Goal: Task Accomplishment & Management: Use online tool/utility

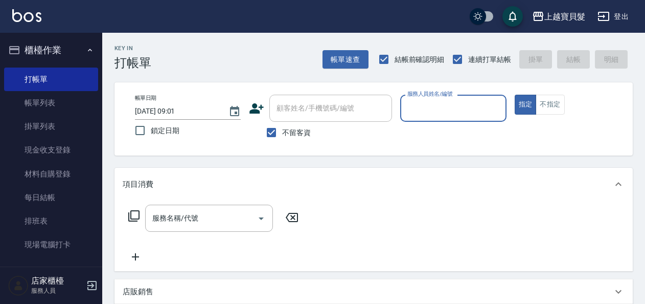
click at [488, 112] on input "服務人員姓名/編號" at bounding box center [453, 108] width 97 height 18
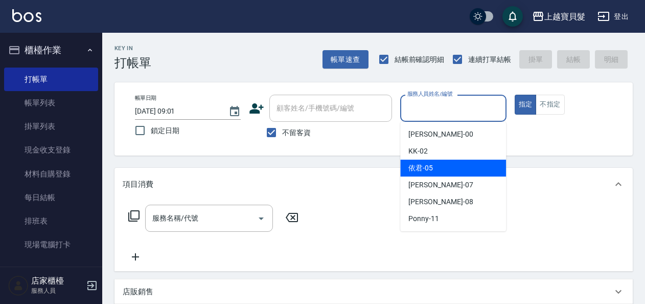
click at [468, 164] on div "依君 -05" at bounding box center [453, 168] width 106 height 17
type input "依君-05"
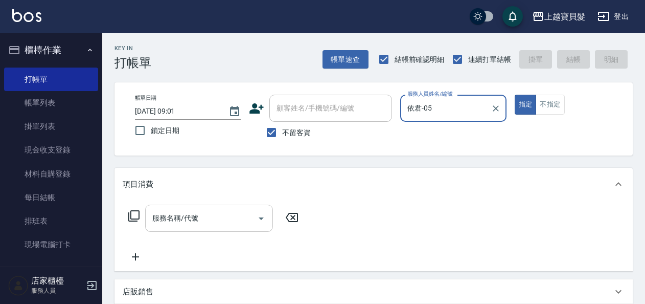
click at [201, 219] on input "服務名稱/代號" at bounding box center [201, 218] width 103 height 18
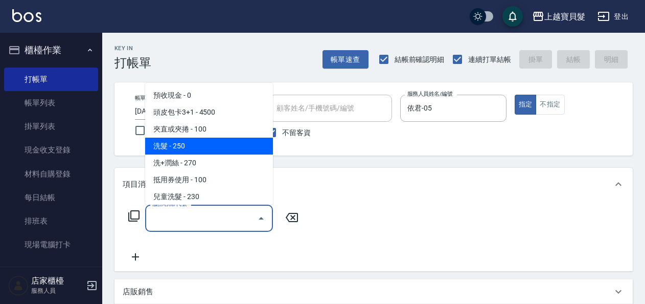
click at [196, 151] on span "洗髮 - 250" at bounding box center [209, 146] width 128 height 17
type input "洗髮(101)"
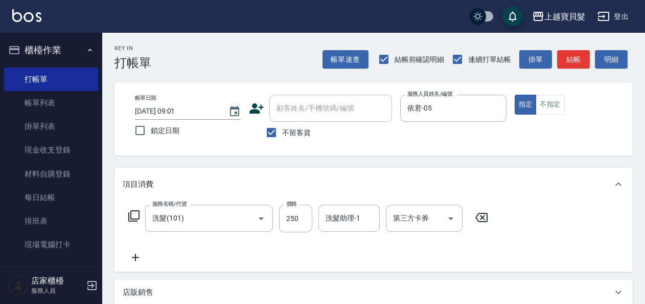
click at [132, 215] on icon at bounding box center [134, 216] width 12 height 12
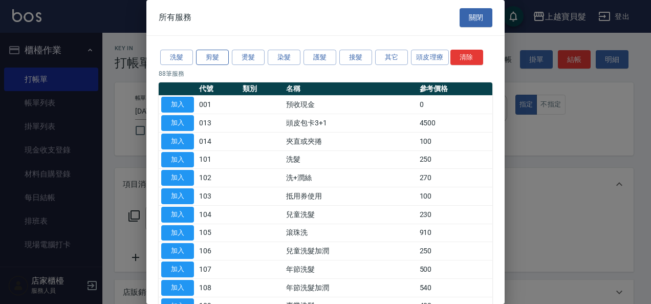
click at [206, 60] on button "剪髮" at bounding box center [212, 58] width 33 height 16
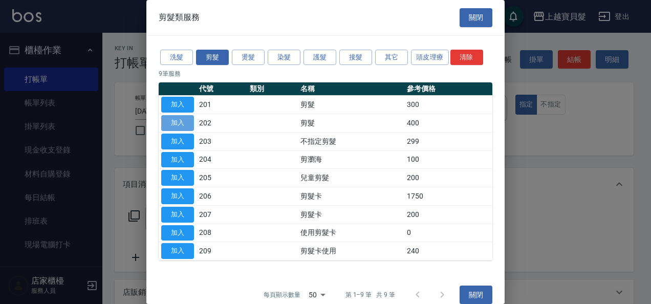
click at [174, 122] on button "加入" at bounding box center [177, 123] width 33 height 16
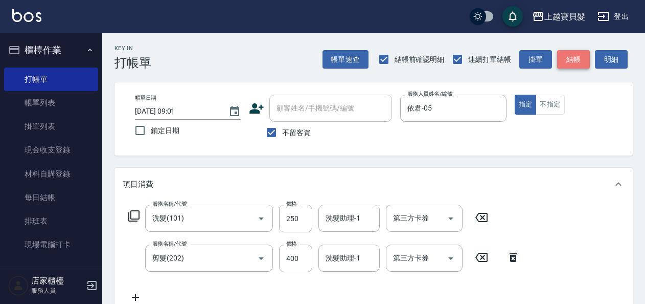
click at [576, 57] on button "結帳" at bounding box center [573, 59] width 33 height 19
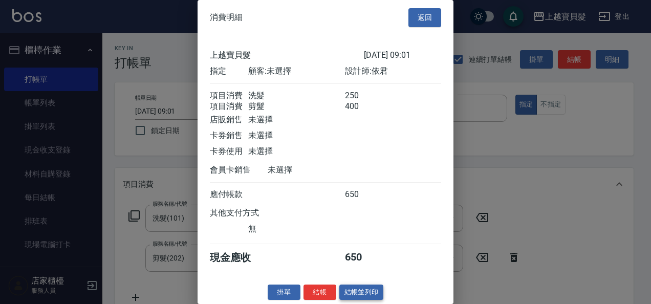
click at [361, 299] on button "結帳並列印" at bounding box center [361, 292] width 44 height 16
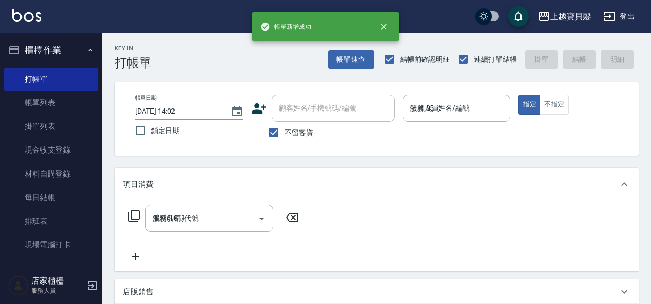
type input "[DATE] 14:02"
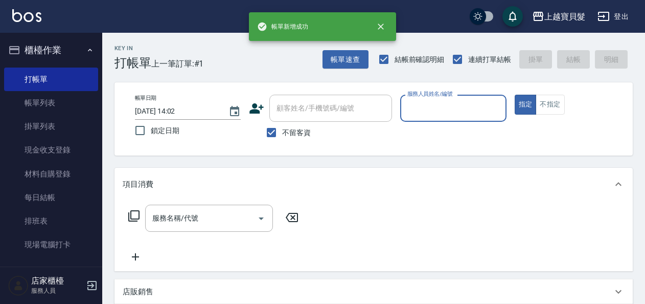
click at [458, 113] on input "服務人員姓名/編號" at bounding box center [453, 108] width 97 height 18
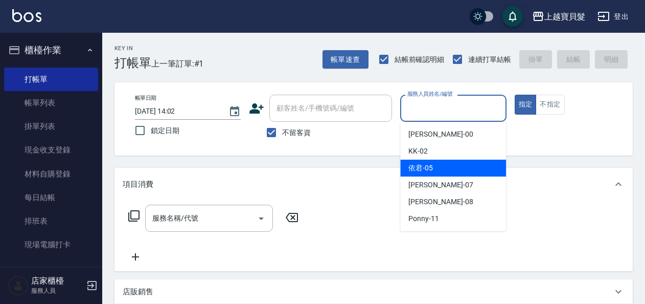
click at [453, 171] on div "依君 -05" at bounding box center [453, 168] width 106 height 17
type input "依君-05"
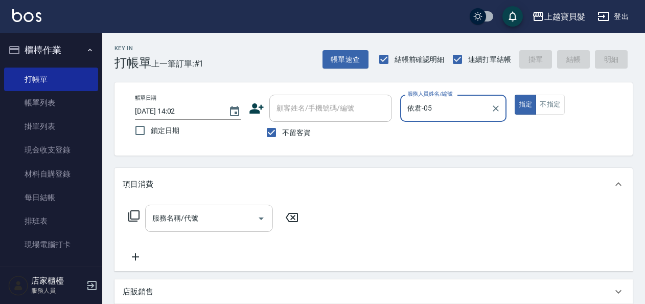
click at [230, 210] on input "服務名稱/代號" at bounding box center [201, 218] width 103 height 18
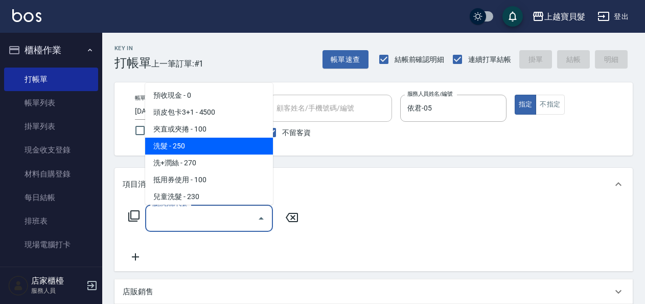
click at [225, 140] on span "洗髮 - 250" at bounding box center [209, 146] width 128 height 17
type input "洗髮(101)"
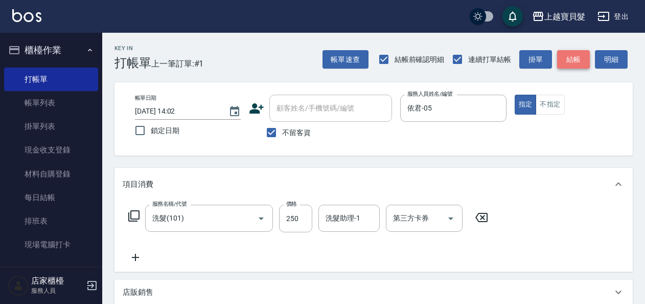
click at [574, 57] on button "結帳" at bounding box center [573, 59] width 33 height 19
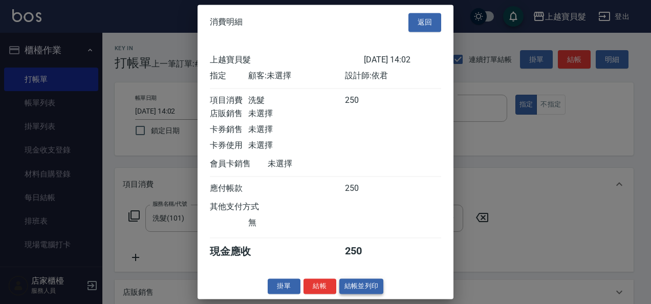
scroll to position [3, 0]
click at [346, 284] on button "結帳並列印" at bounding box center [361, 286] width 44 height 16
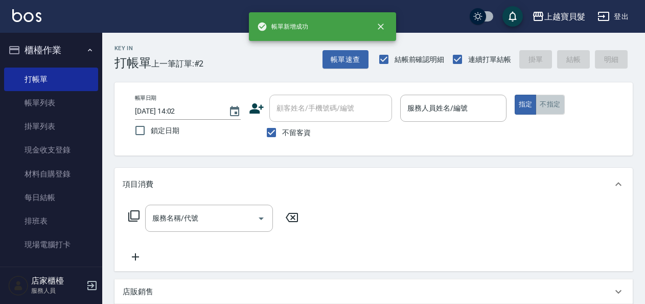
click at [537, 99] on button "不指定" at bounding box center [550, 105] width 29 height 20
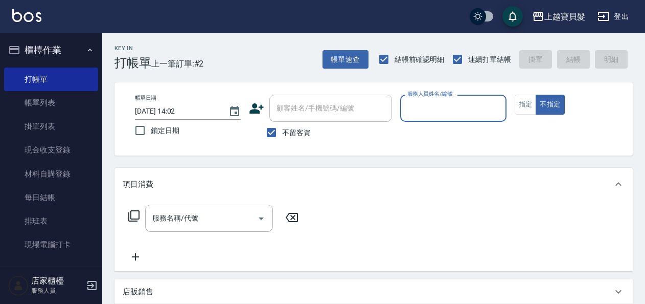
click at [482, 113] on input "服務人員姓名/編號" at bounding box center [453, 108] width 97 height 18
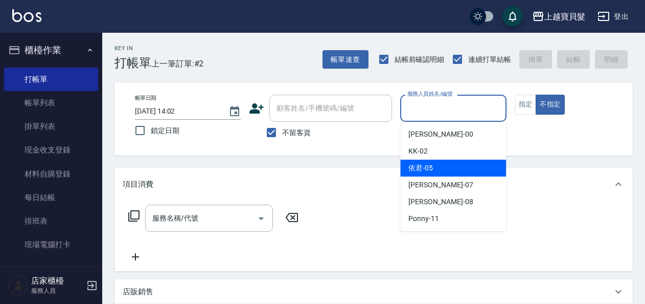
click at [438, 169] on div "依君 -05" at bounding box center [453, 168] width 106 height 17
type input "依君-05"
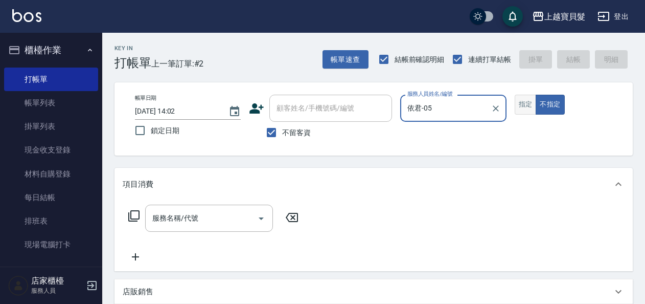
click at [526, 100] on button "指定" at bounding box center [526, 105] width 22 height 20
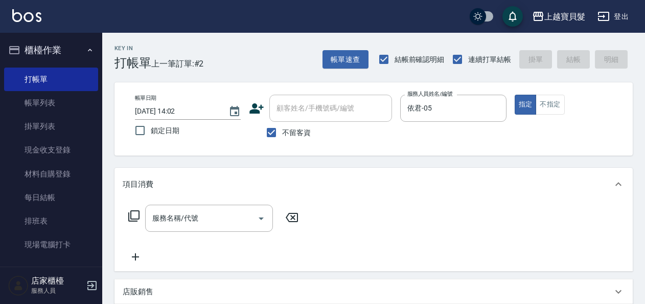
click at [139, 218] on icon at bounding box center [133, 215] width 11 height 11
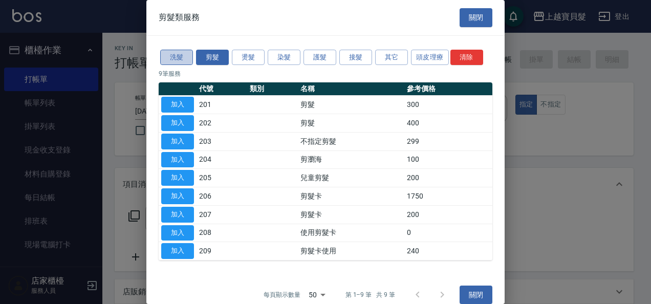
click at [179, 63] on button "洗髮" at bounding box center [176, 58] width 33 height 16
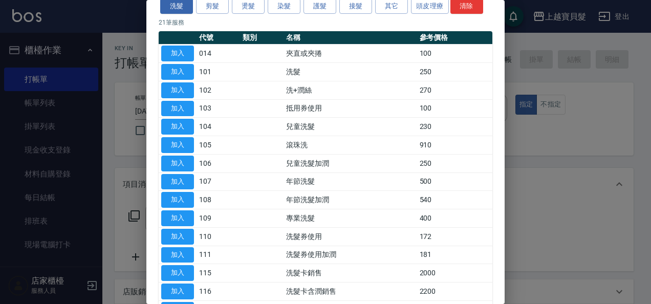
scroll to position [153, 0]
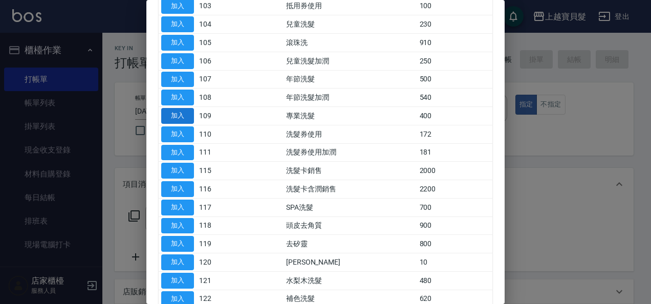
click at [188, 118] on button "加入" at bounding box center [177, 116] width 33 height 16
type input "專業洗髮(109)"
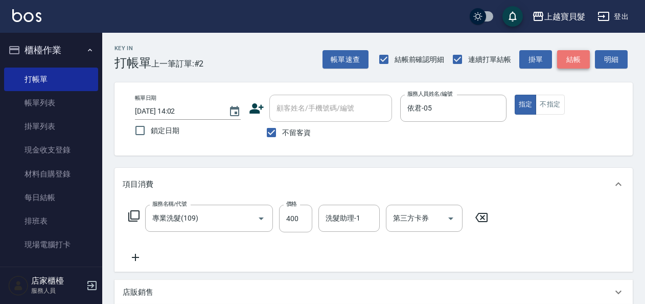
click at [581, 65] on button "結帳" at bounding box center [573, 59] width 33 height 19
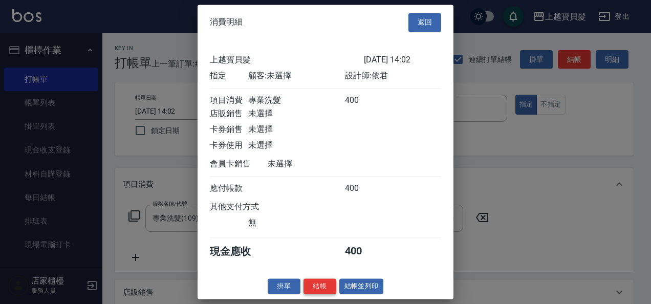
click at [318, 291] on button "結帳" at bounding box center [319, 286] width 33 height 16
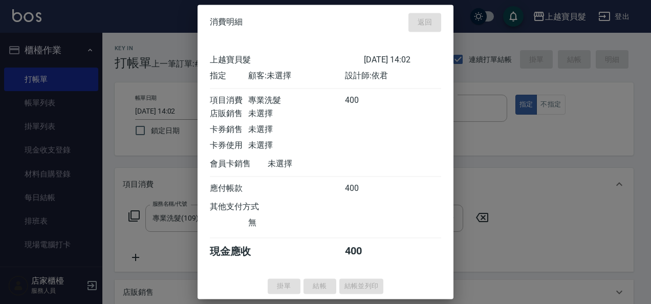
type input "[DATE] 14:03"
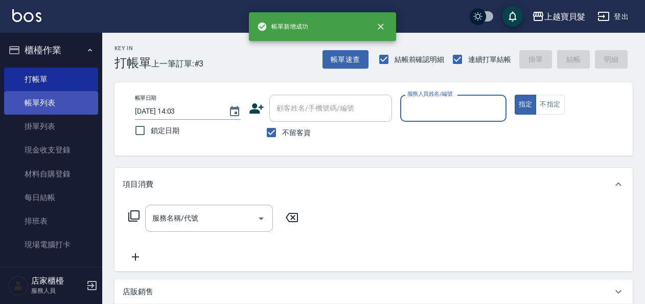
click at [61, 111] on link "帳單列表" at bounding box center [51, 103] width 94 height 24
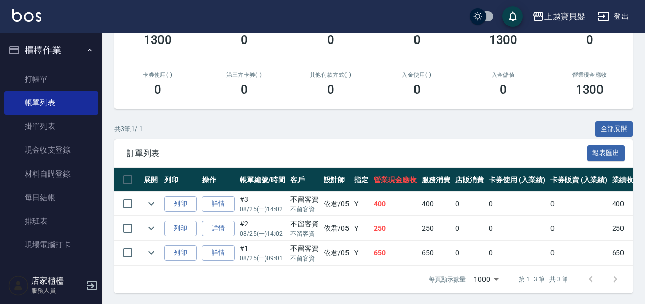
scroll to position [156, 0]
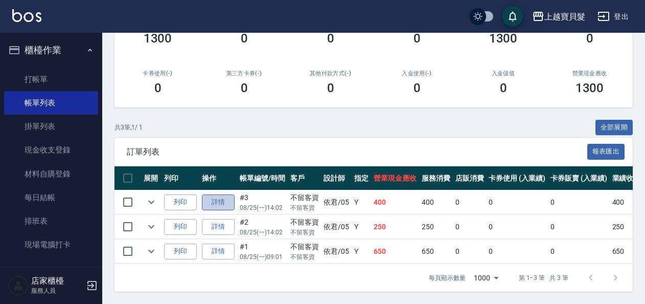
click at [215, 199] on link "詳情" at bounding box center [218, 202] width 33 height 16
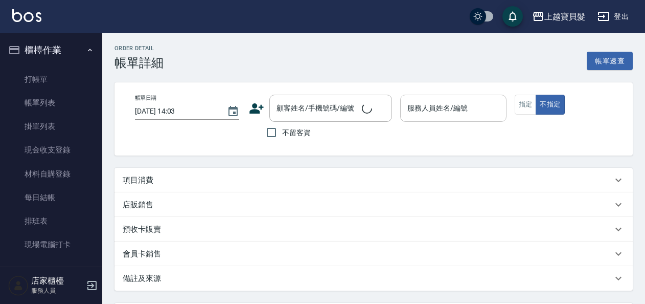
type input "[DATE] 14:02"
checkbox input "true"
type input "依君-05"
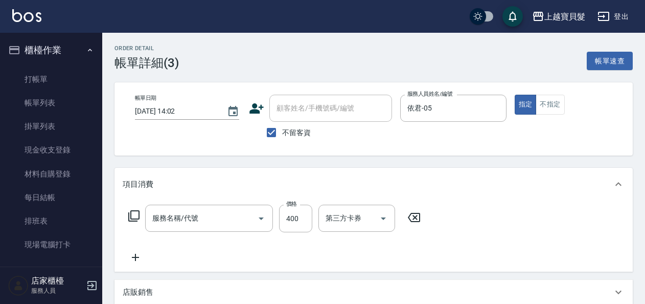
type input "專業洗髮(109)"
click at [558, 104] on button "不指定" at bounding box center [550, 105] width 29 height 20
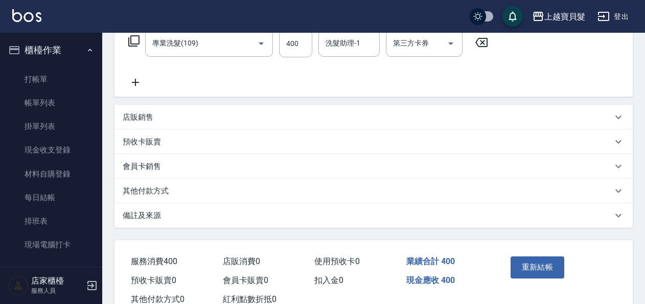
scroll to position [208, 0]
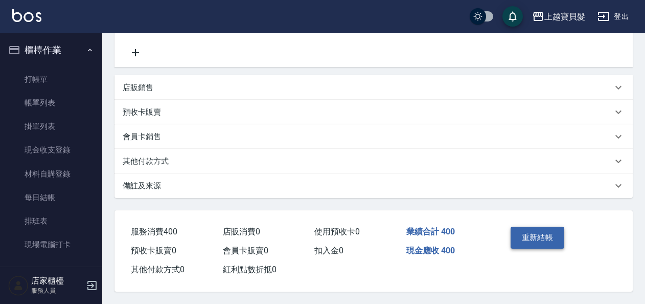
click at [522, 241] on button "重新結帳" at bounding box center [538, 237] width 54 height 21
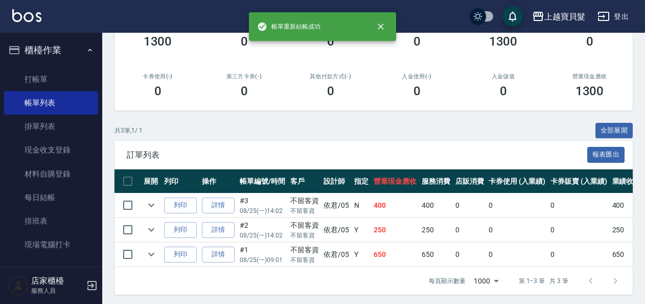
scroll to position [153, 0]
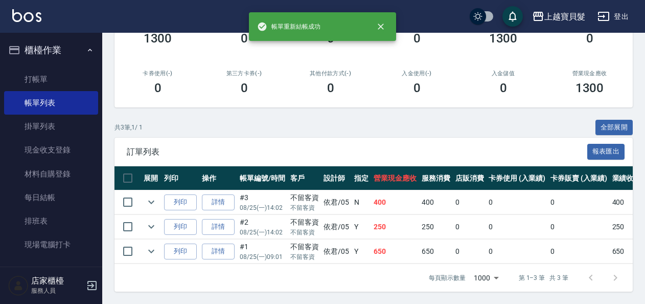
click at [201, 199] on td "詳情" at bounding box center [218, 202] width 38 height 24
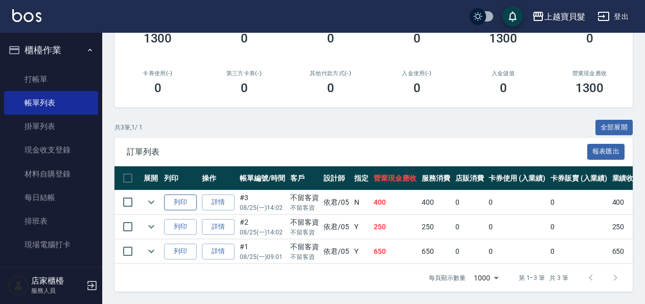
click at [190, 198] on button "列印" at bounding box center [180, 202] width 33 height 16
click at [35, 64] on ul "打帳單 帳單列表 掛單列表 現金收支登錄 材料自購登錄 每日結帳 排班表 現場電腦打卡" at bounding box center [51, 161] width 94 height 197
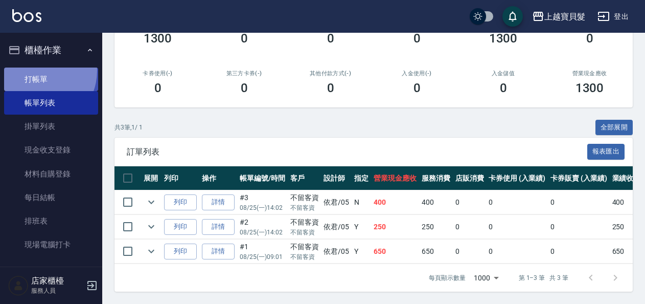
click at [36, 70] on link "打帳單" at bounding box center [51, 80] width 94 height 24
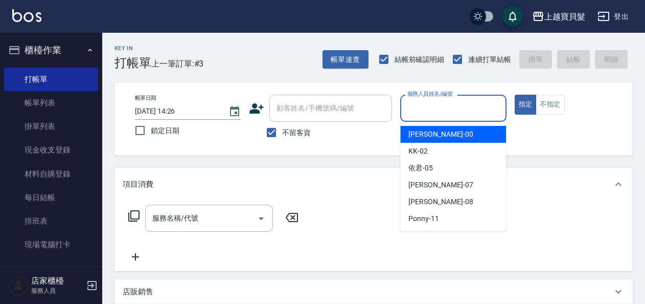
click at [476, 106] on input "服務人員姓名/編號" at bounding box center [453, 108] width 97 height 18
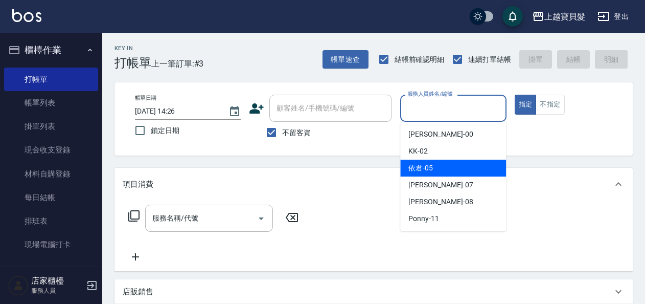
click at [464, 171] on div "依君 -05" at bounding box center [453, 168] width 106 height 17
type input "依君-05"
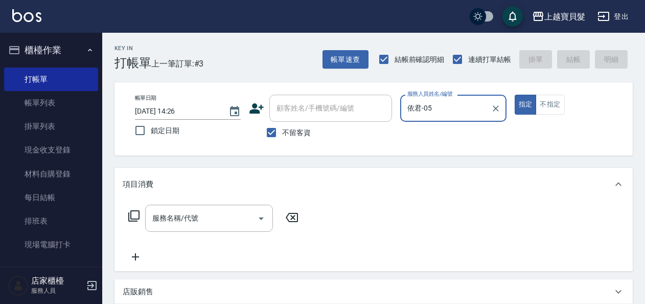
click at [130, 217] on icon at bounding box center [134, 216] width 12 height 12
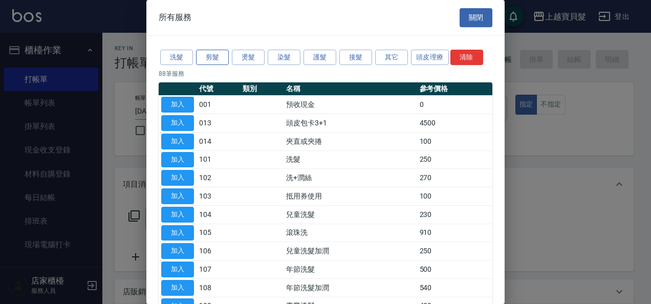
click at [201, 56] on button "剪髮" at bounding box center [212, 58] width 33 height 16
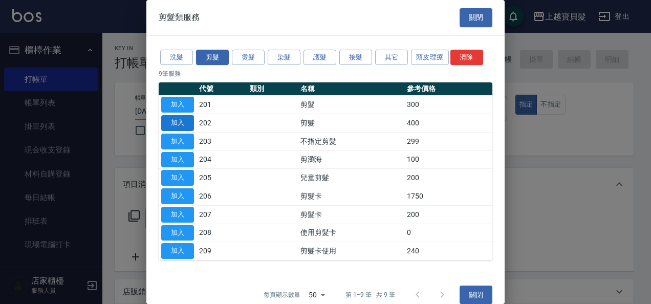
click at [175, 124] on button "加入" at bounding box center [177, 123] width 33 height 16
type input "剪髮(202)"
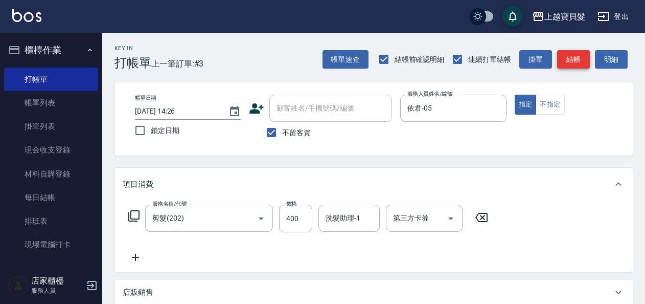
click at [574, 63] on button "結帳" at bounding box center [573, 59] width 33 height 19
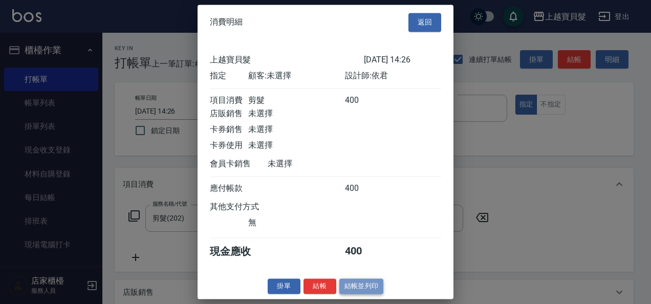
click at [368, 293] on button "結帳並列印" at bounding box center [361, 286] width 44 height 16
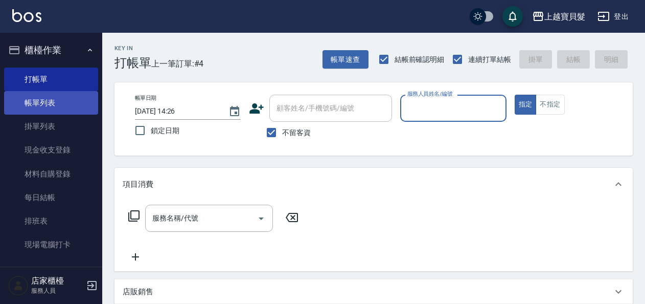
click at [65, 103] on link "帳單列表" at bounding box center [51, 103] width 94 height 24
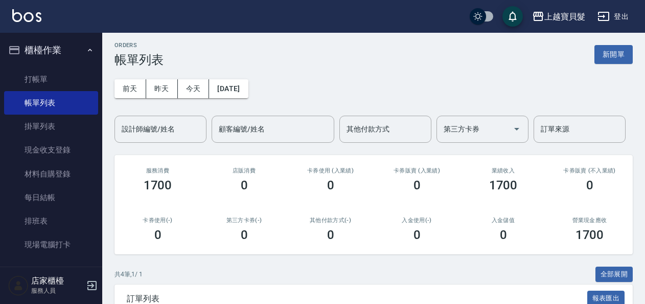
scroll to position [153, 0]
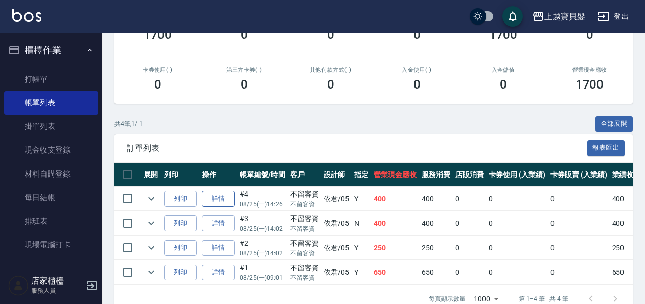
click at [220, 201] on link "詳情" at bounding box center [218, 199] width 33 height 16
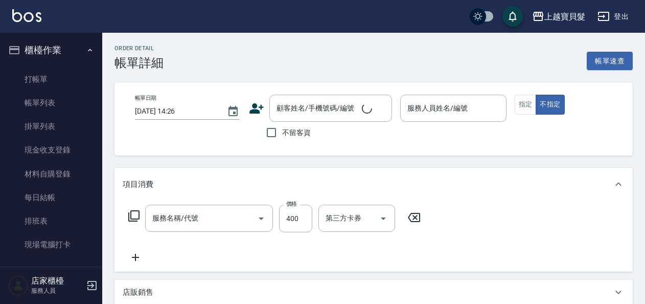
checkbox input "true"
type input "依君-05"
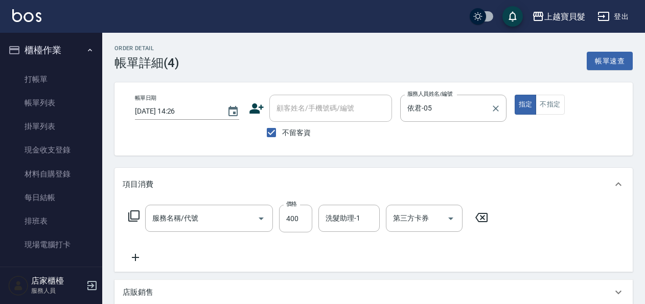
type input "剪髮(202)"
click at [556, 99] on button "不指定" at bounding box center [550, 105] width 29 height 20
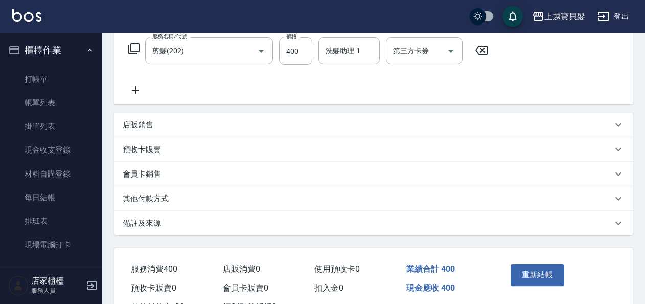
scroll to position [205, 0]
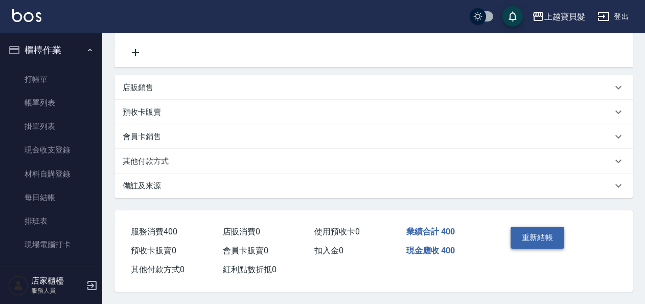
click at [533, 235] on button "重新結帳" at bounding box center [538, 237] width 54 height 21
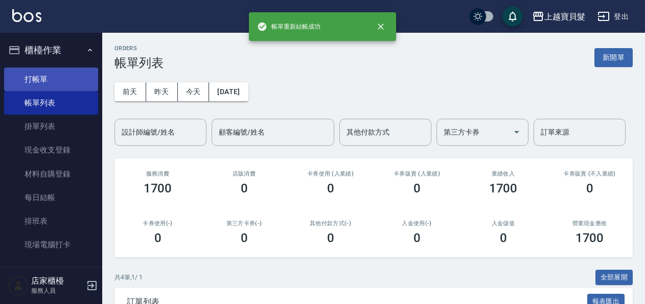
click at [68, 89] on link "打帳單" at bounding box center [51, 80] width 94 height 24
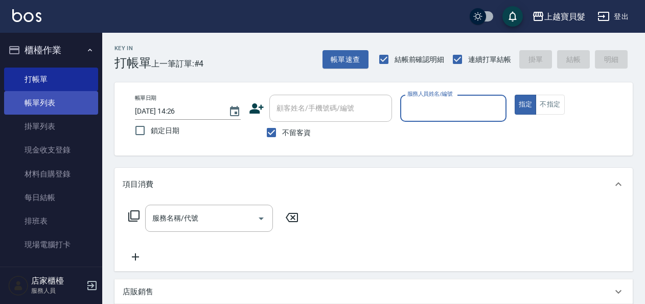
click at [57, 110] on link "帳單列表" at bounding box center [51, 103] width 94 height 24
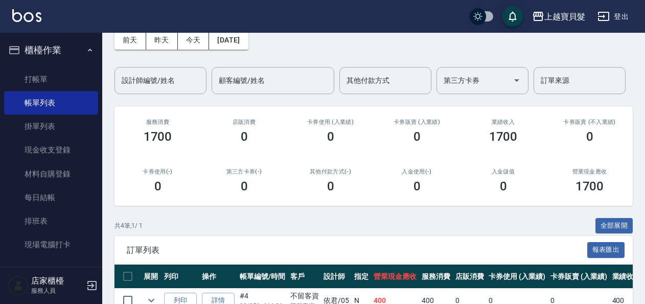
scroll to position [102, 0]
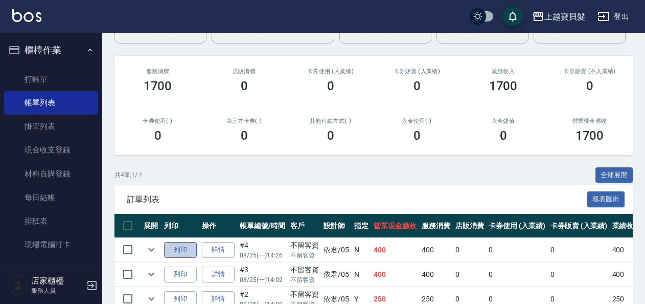
click at [170, 255] on button "列印" at bounding box center [180, 250] width 33 height 16
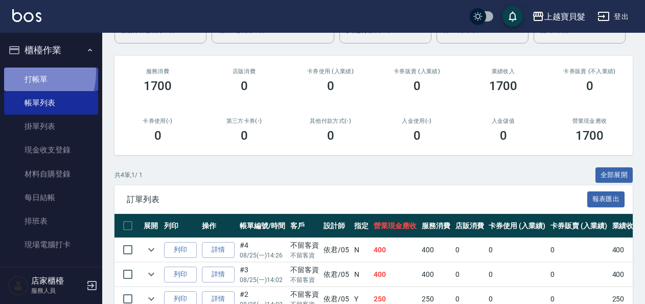
click at [20, 72] on link "打帳單" at bounding box center [51, 80] width 94 height 24
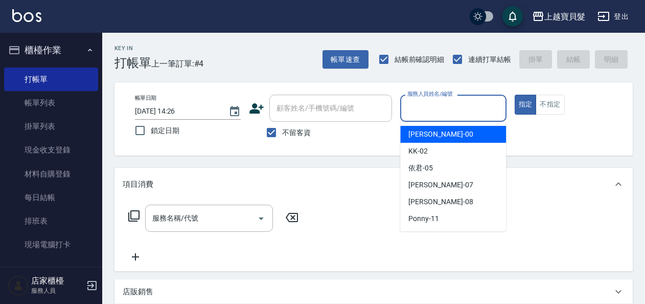
click at [493, 111] on input "服務人員姓名/編號" at bounding box center [453, 108] width 97 height 18
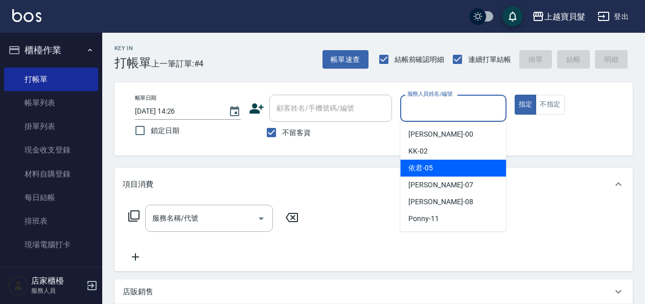
click at [464, 169] on div "依君 -05" at bounding box center [453, 168] width 106 height 17
type input "依君-05"
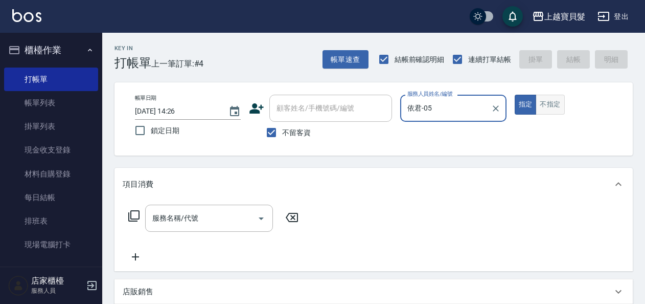
click at [548, 100] on button "不指定" at bounding box center [550, 105] width 29 height 20
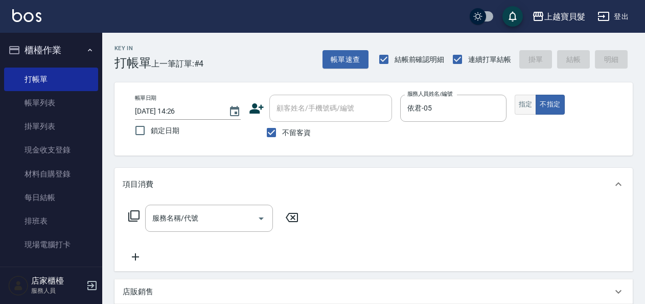
click at [529, 109] on button "指定" at bounding box center [526, 105] width 22 height 20
click at [132, 217] on icon at bounding box center [134, 216] width 12 height 12
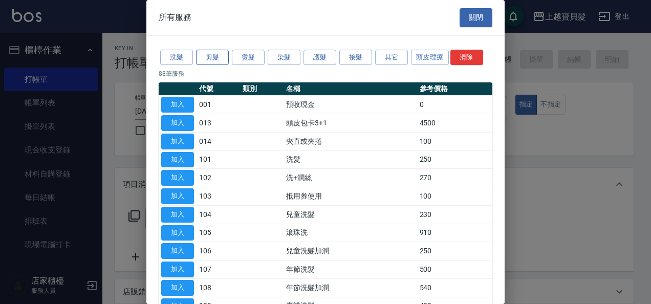
click at [215, 57] on button "剪髮" at bounding box center [212, 58] width 33 height 16
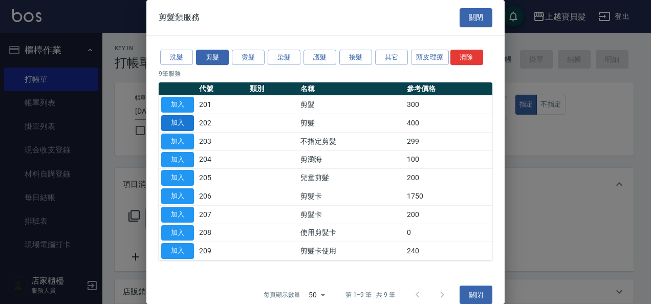
click at [184, 118] on button "加入" at bounding box center [177, 123] width 33 height 16
type input "剪髮(202)"
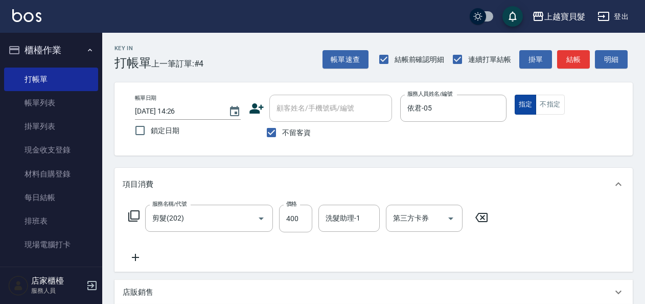
drag, startPoint x: 573, startPoint y: 64, endPoint x: 528, endPoint y: 100, distance: 57.6
click at [573, 64] on button "結帳" at bounding box center [573, 59] width 33 height 19
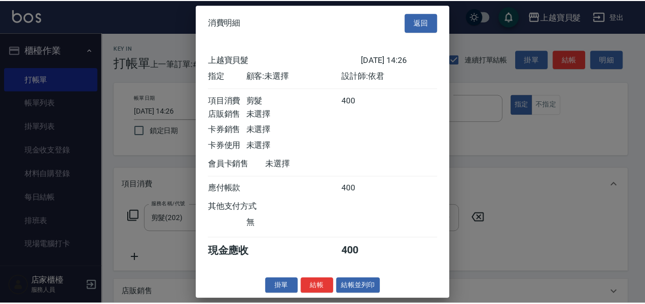
scroll to position [3, 0]
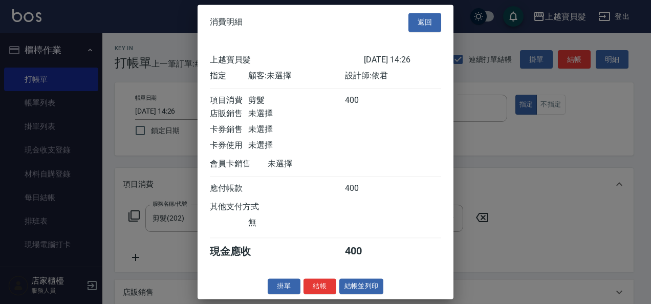
click at [362, 282] on div "消費明細 返回 上越寶貝髮 [DATE] 14:26 指定 顧客: 未選擇 設計師: 依君 項目消費 剪髮 400 店販銷售 未選擇 卡券銷售 未選擇 卡券使…" at bounding box center [325, 152] width 256 height 294
click at [360, 284] on button "結帳並列印" at bounding box center [361, 286] width 44 height 16
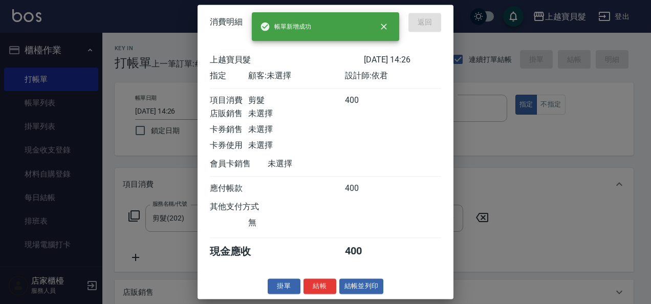
type input "[DATE] 14:27"
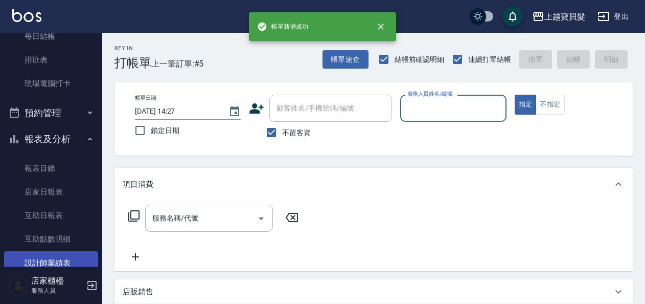
scroll to position [205, 0]
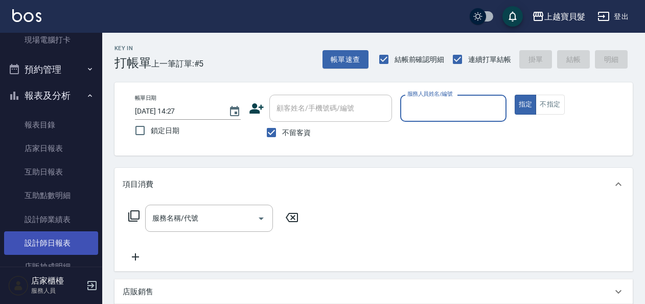
click at [60, 246] on link "設計師日報表" at bounding box center [51, 243] width 94 height 24
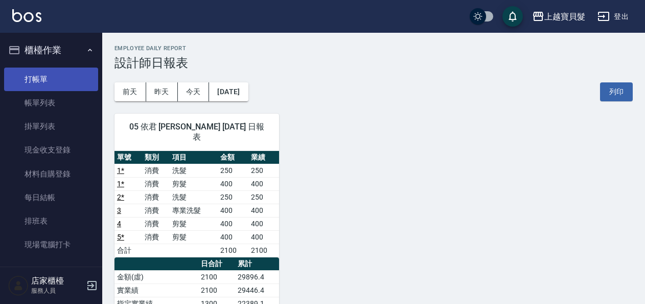
click at [73, 84] on link "打帳單" at bounding box center [51, 80] width 94 height 24
